Goal: Task Accomplishment & Management: Use online tool/utility

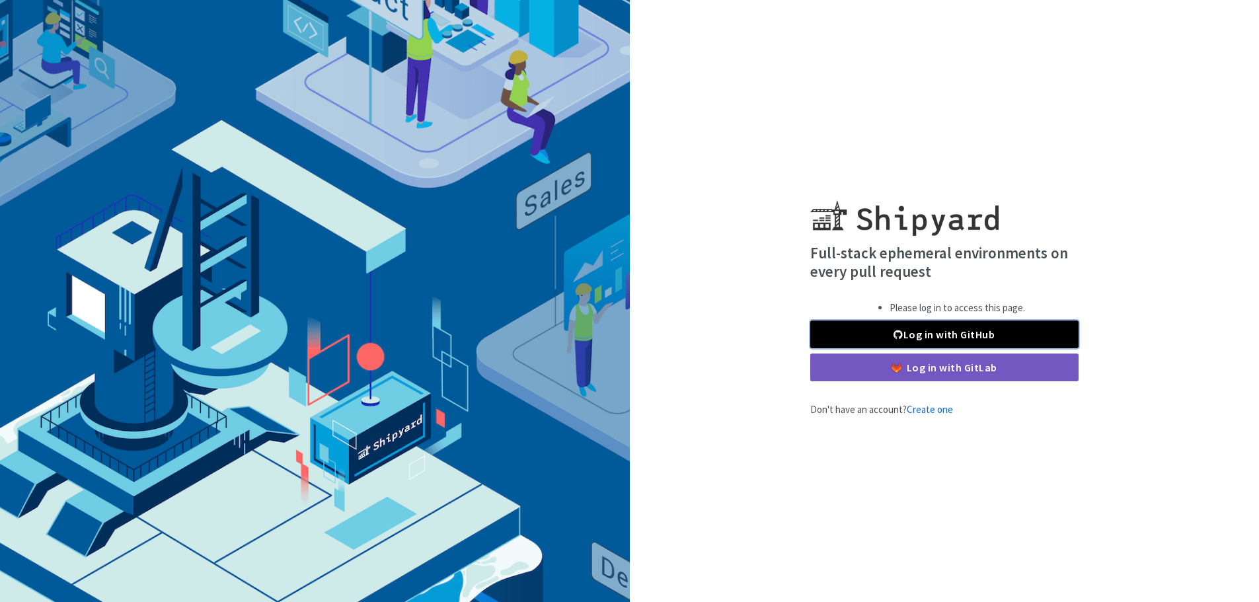
click at [955, 334] on link "Log in with GitHub" at bounding box center [944, 335] width 268 height 28
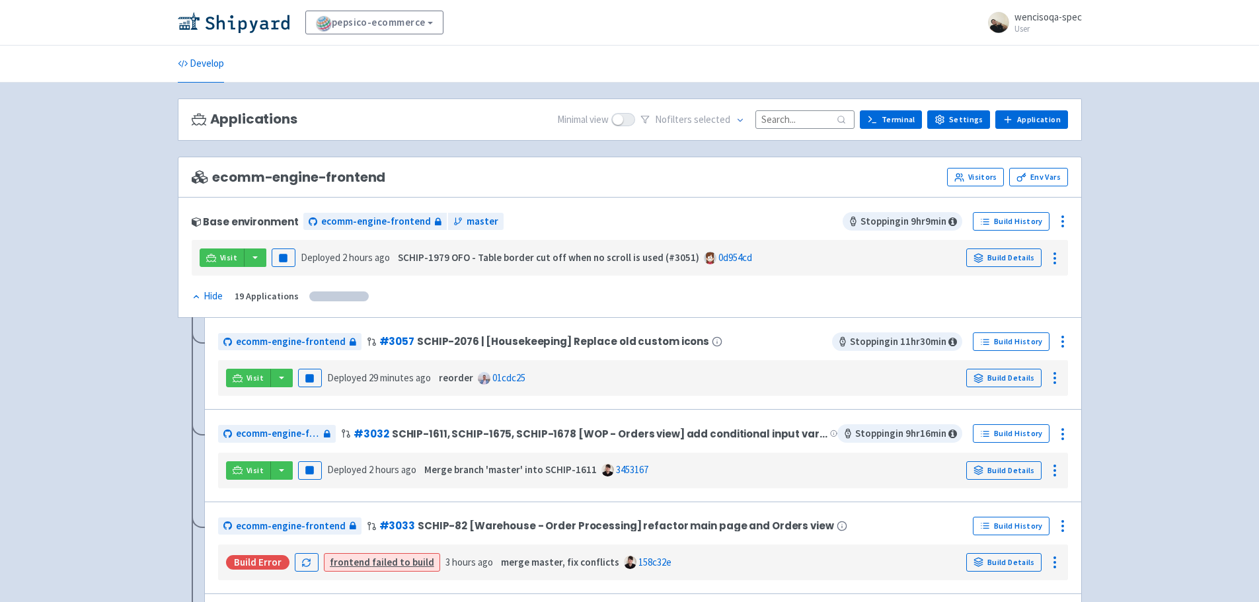
click at [799, 114] on input at bounding box center [805, 119] width 99 height 18
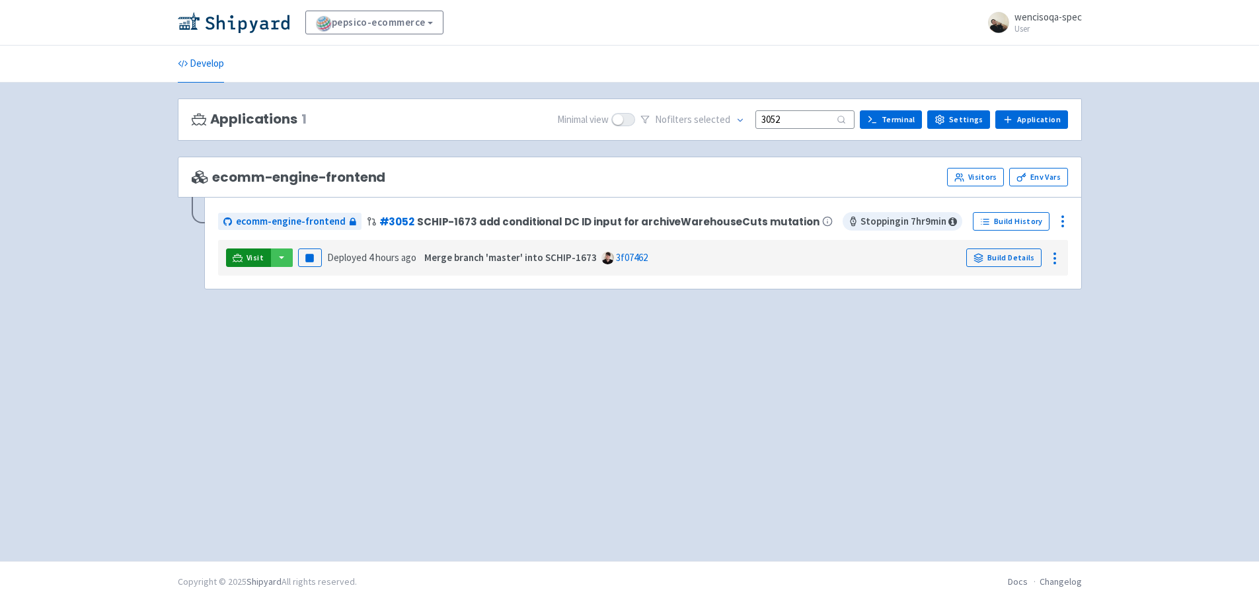
type input "3052"
click at [255, 255] on span "Visit" at bounding box center [255, 258] width 17 height 11
click at [250, 259] on span "Visit" at bounding box center [255, 258] width 17 height 11
click at [306, 260] on rect "button" at bounding box center [309, 258] width 7 height 7
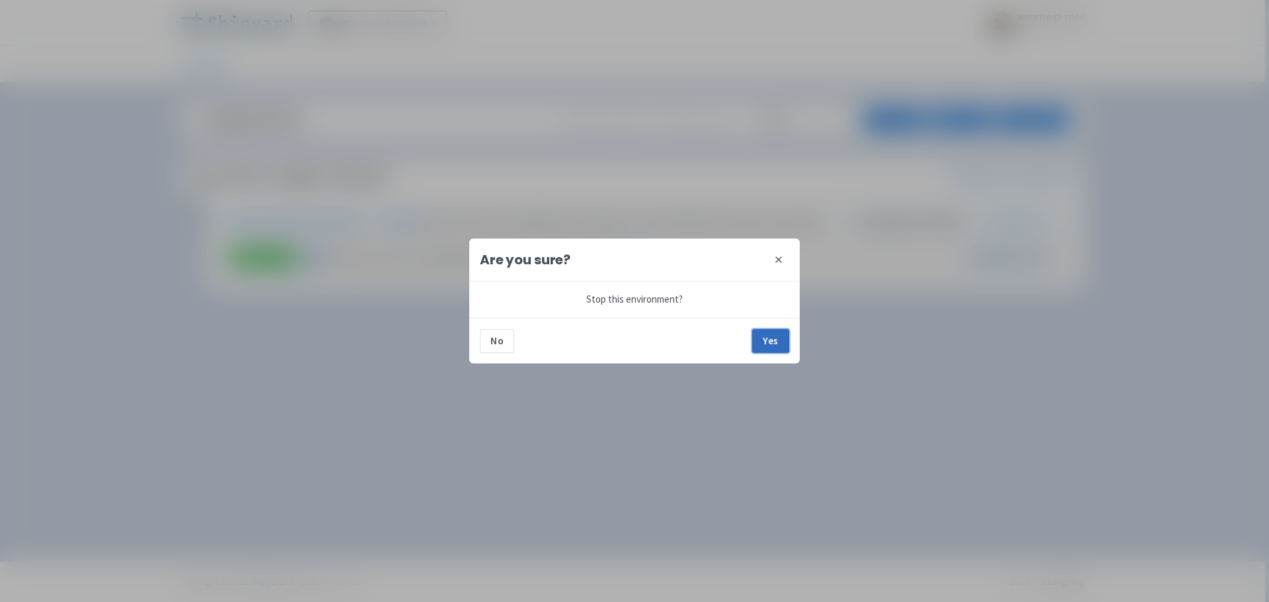
click at [769, 343] on button "Yes" at bounding box center [770, 341] width 37 height 24
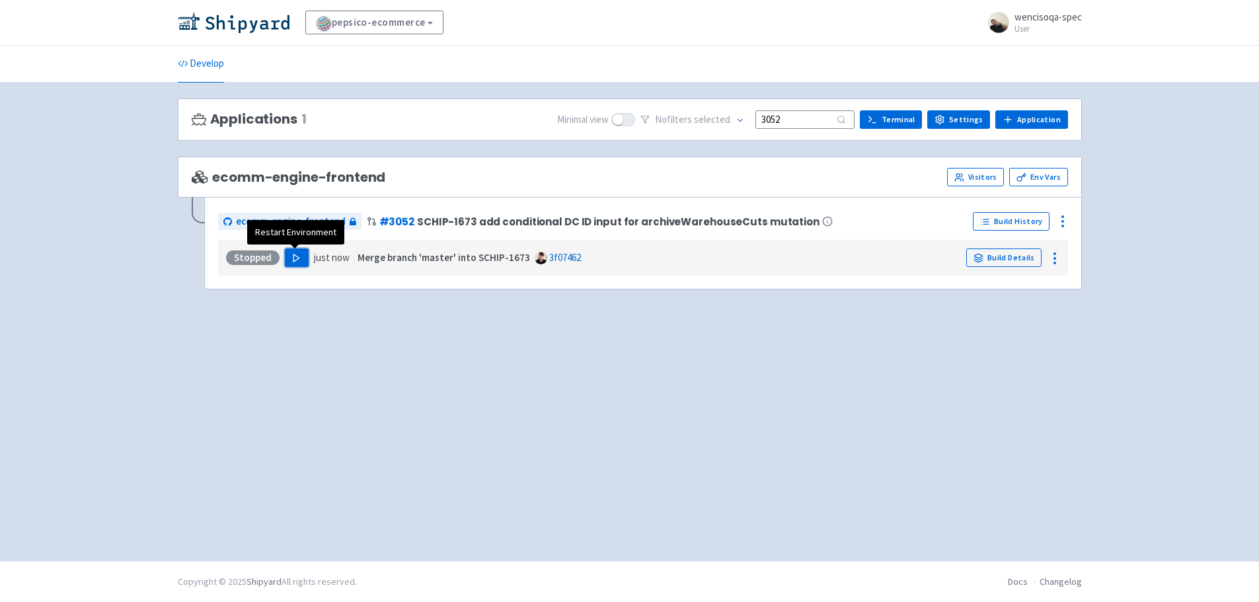
click at [298, 258] on icon "button" at bounding box center [297, 258] width 10 height 10
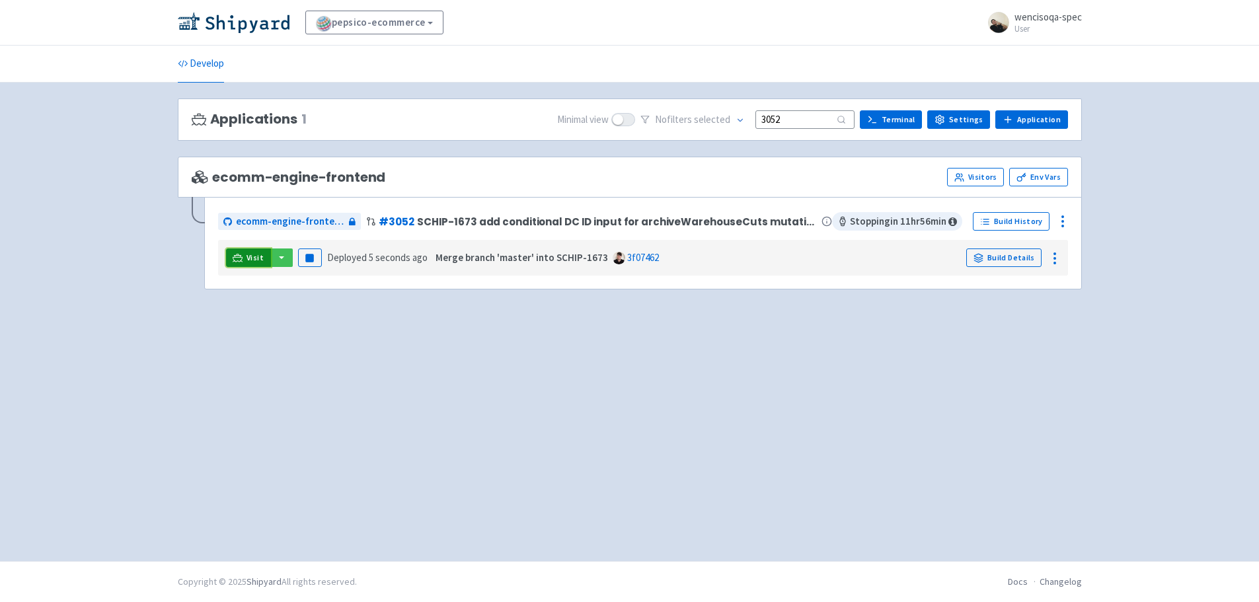
click at [241, 260] on icon at bounding box center [238, 257] width 10 height 7
